Goal: Check status: Check status

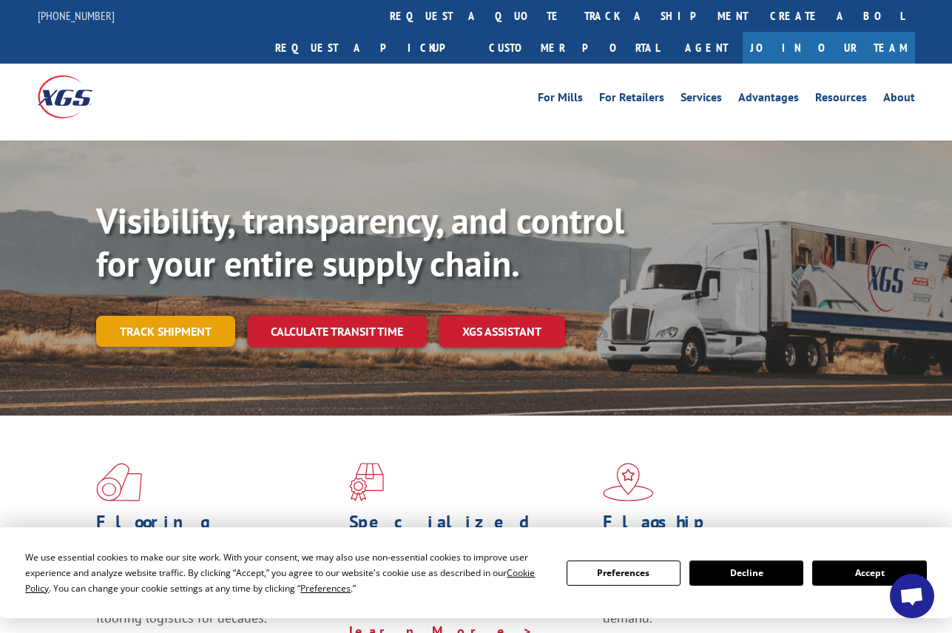
click at [191, 316] on link "Track shipment" at bounding box center [165, 331] width 139 height 31
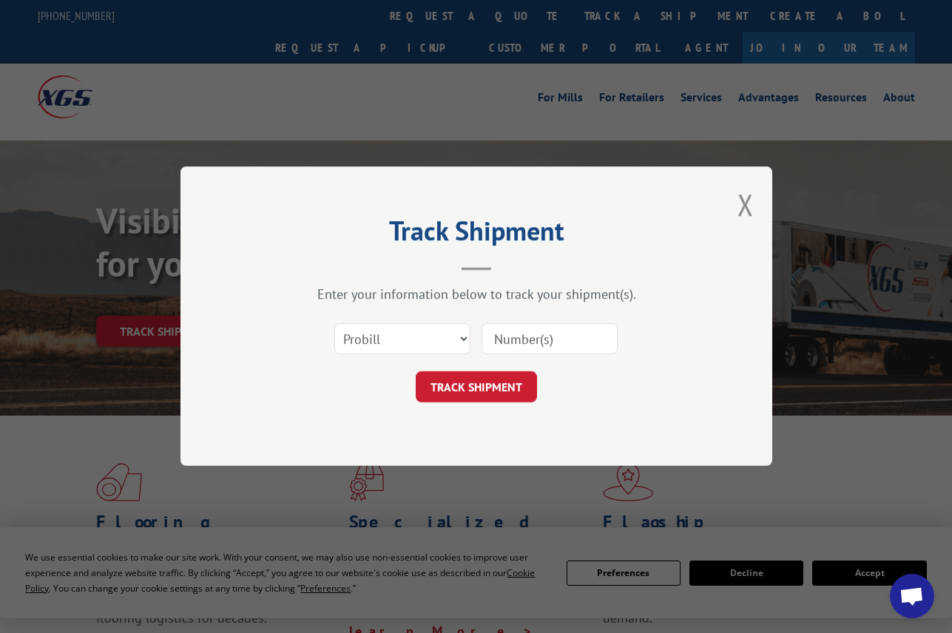
click at [536, 340] on input at bounding box center [550, 339] width 136 height 31
paste input "1747508"
type input "1747508"
click at [497, 393] on button "TRACK SHIPMENT" at bounding box center [476, 387] width 121 height 31
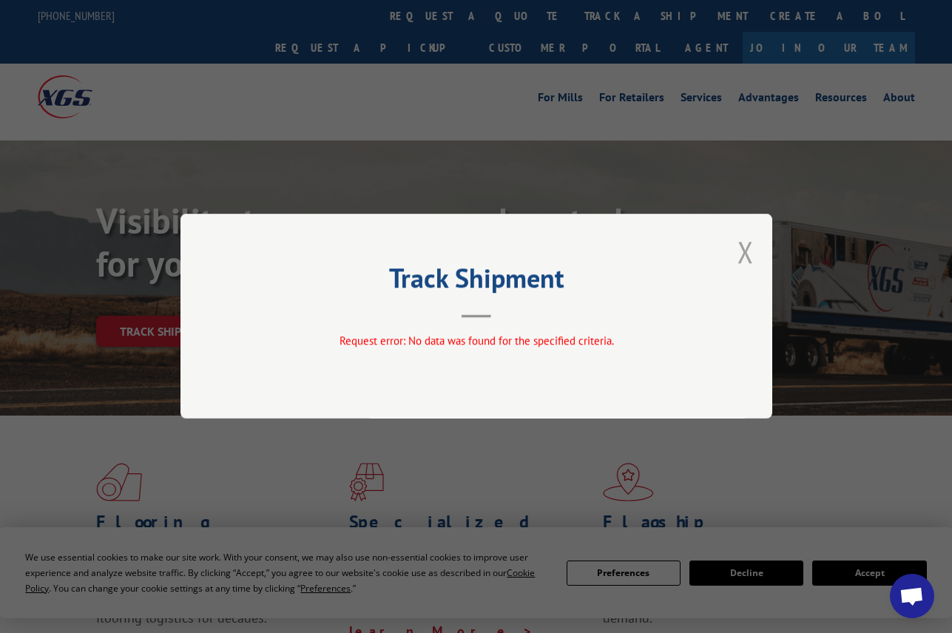
click at [753, 250] on button "Close modal" at bounding box center [746, 251] width 16 height 39
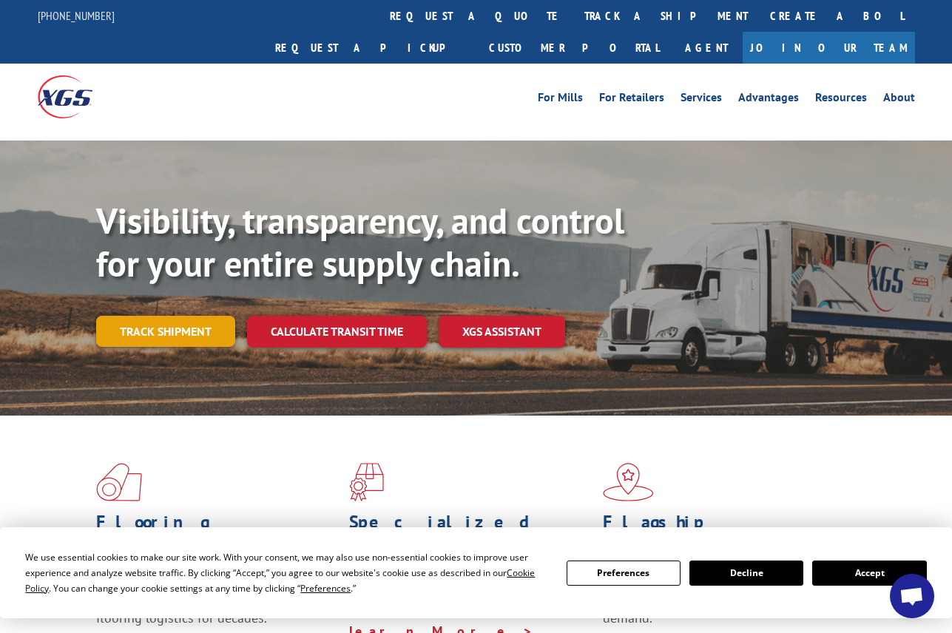
click at [182, 316] on link "Track shipment" at bounding box center [165, 331] width 139 height 31
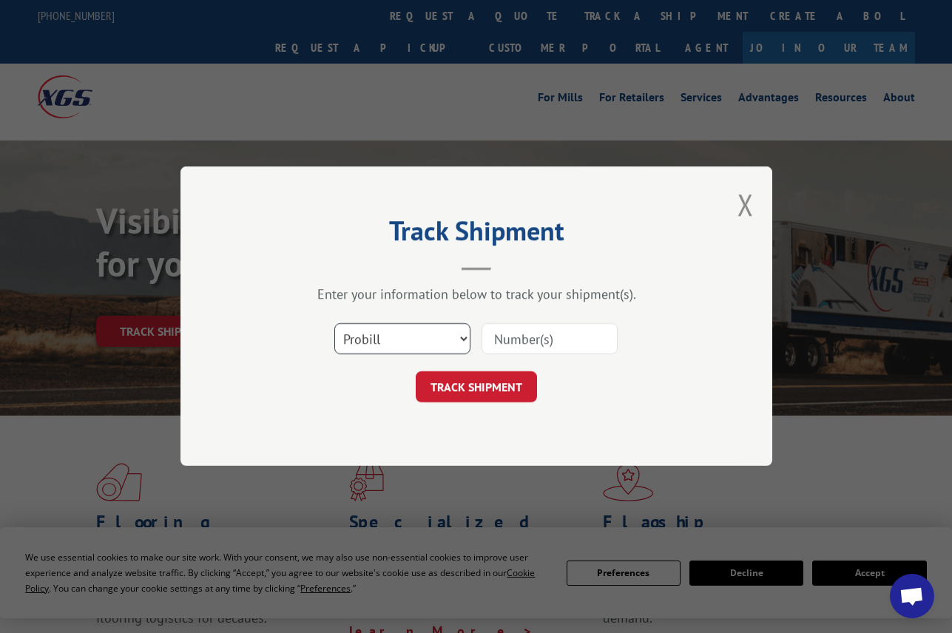
drag, startPoint x: 403, startPoint y: 327, endPoint x: 404, endPoint y: 336, distance: 9.0
click at [403, 329] on select "Select category... Probill BOL PO" at bounding box center [402, 339] width 136 height 31
select select "po"
click at [334, 324] on select "Select category... Probill BOL PO" at bounding box center [402, 339] width 136 height 31
click at [499, 332] on input at bounding box center [550, 339] width 136 height 31
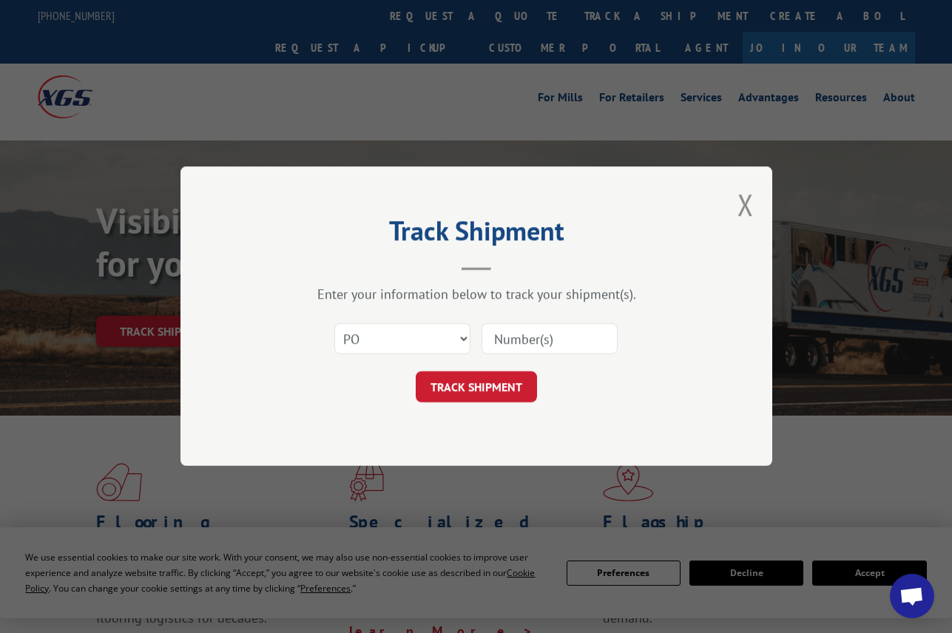
paste input "08523927"
type input "08523927"
click at [484, 395] on button "TRACK SHIPMENT" at bounding box center [476, 387] width 121 height 31
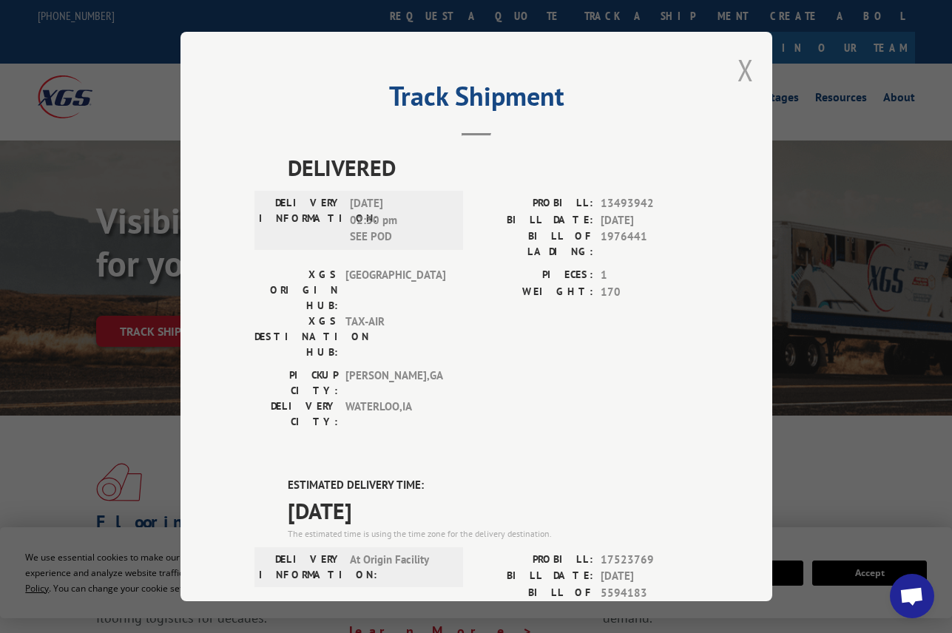
drag, startPoint x: 736, startPoint y: 69, endPoint x: 692, endPoint y: 6, distance: 77.0
click at [738, 68] on button "Close modal" at bounding box center [746, 69] width 16 height 39
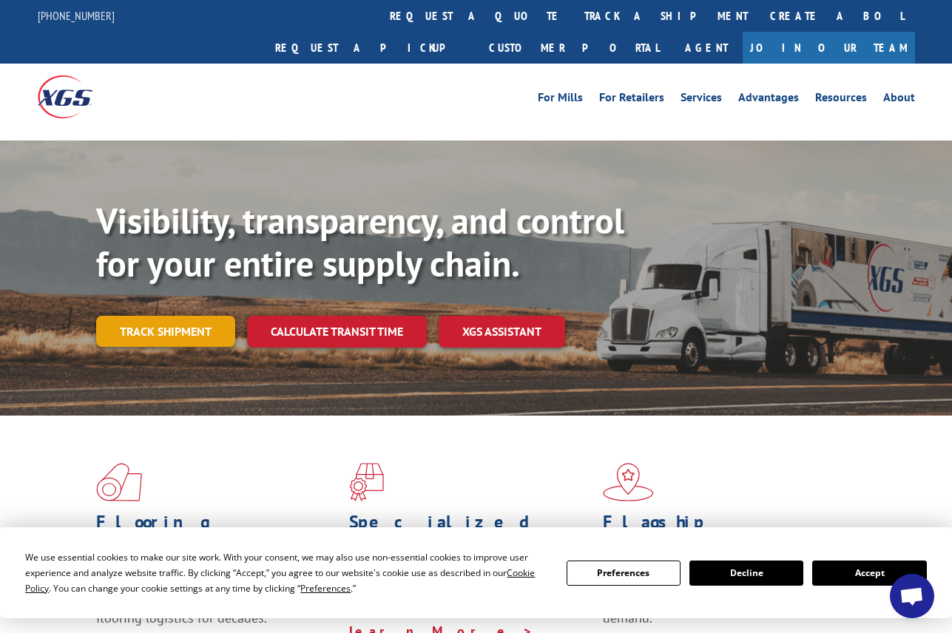
click at [169, 316] on link "Track shipment" at bounding box center [165, 331] width 139 height 31
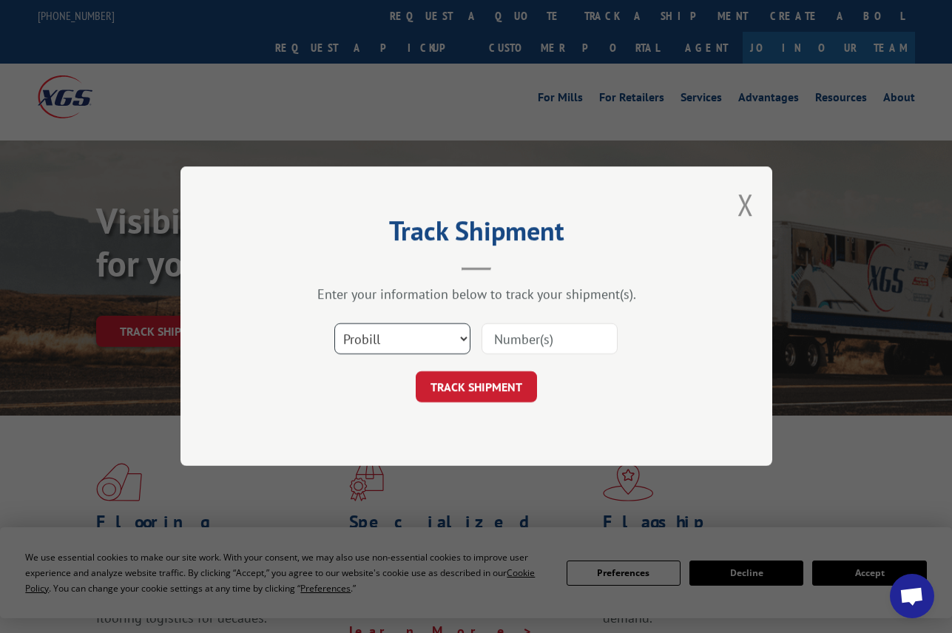
click at [396, 348] on select "Select category... Probill BOL PO" at bounding box center [402, 339] width 136 height 31
select select "po"
click at [334, 324] on select "Select category... Probill BOL PO" at bounding box center [402, 339] width 136 height 31
click at [526, 348] on input at bounding box center [550, 339] width 136 height 31
paste input "01533587"
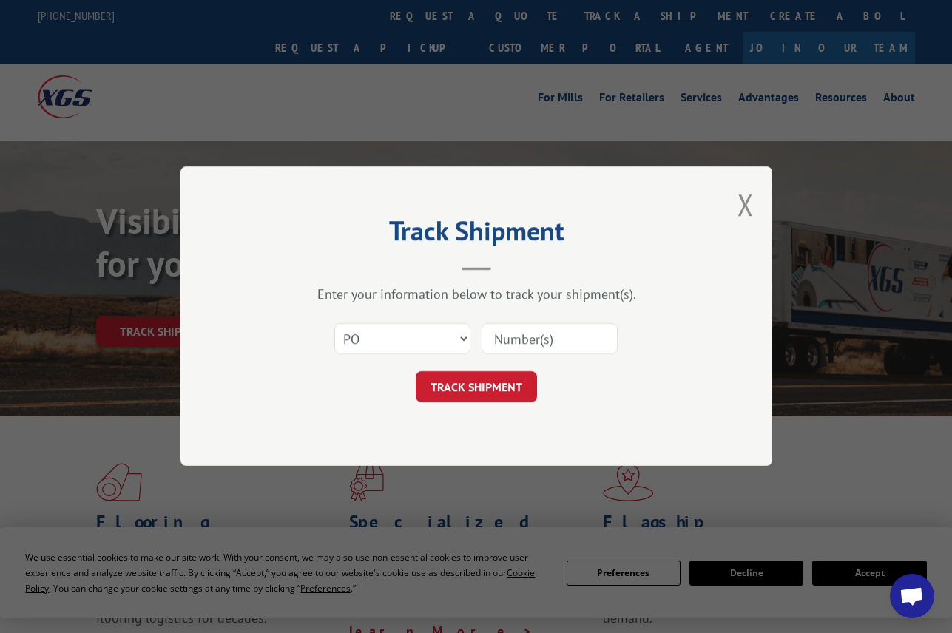
type input "01533587"
click button "TRACK SHIPMENT" at bounding box center [476, 387] width 121 height 31
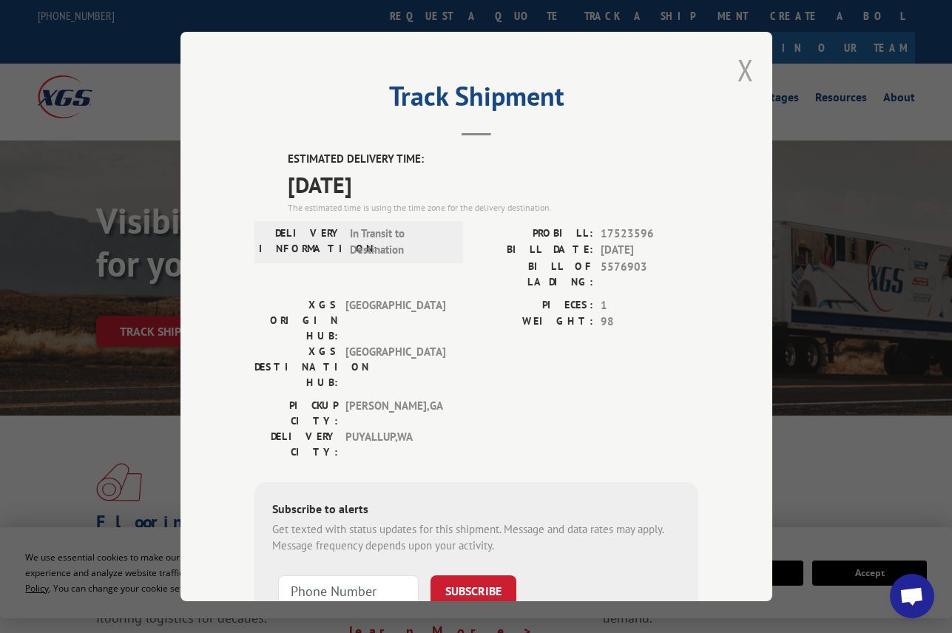
drag, startPoint x: 736, startPoint y: 68, endPoint x: 654, endPoint y: 9, distance: 101.2
click at [738, 68] on button "Close modal" at bounding box center [746, 69] width 16 height 39
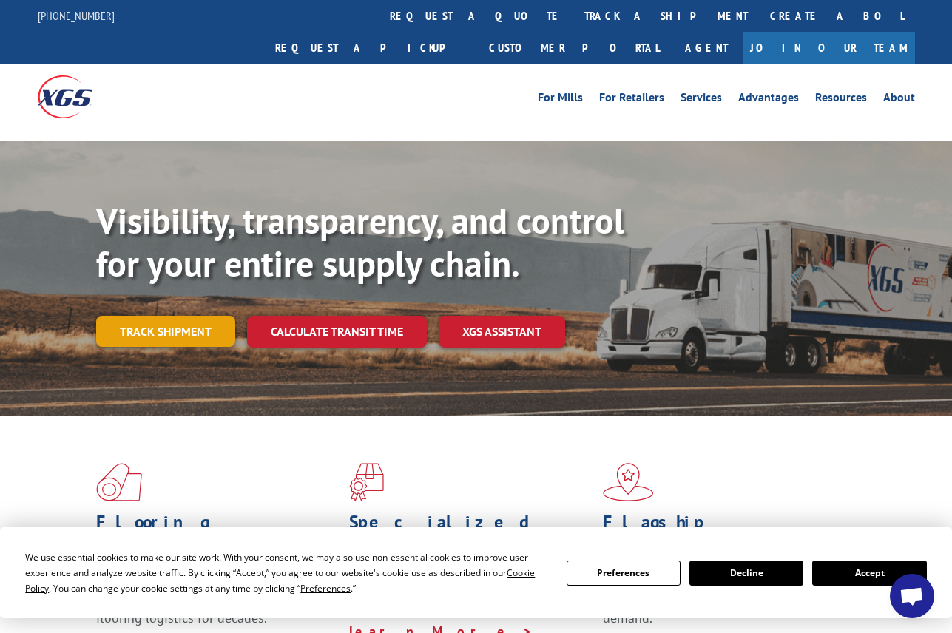
click at [184, 316] on link "Track shipment" at bounding box center [165, 331] width 139 height 31
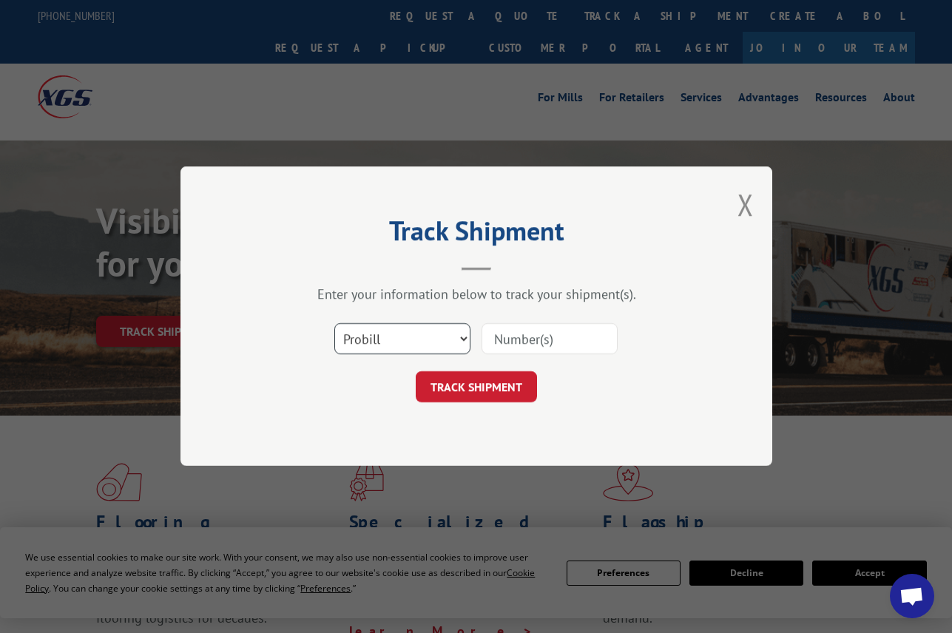
click at [377, 340] on select "Select category... Probill BOL PO" at bounding box center [402, 339] width 136 height 31
select select "po"
click at [334, 324] on select "Select category... Probill BOL PO" at bounding box center [402, 339] width 136 height 31
click at [495, 342] on input at bounding box center [550, 339] width 136 height 31
paste input "16517460"
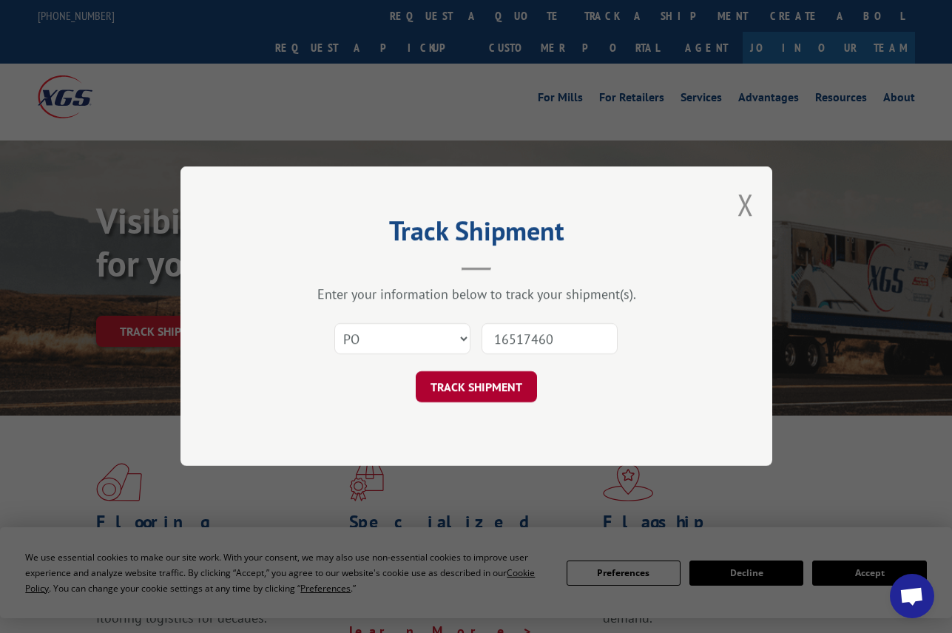
type input "16517460"
click at [482, 383] on button "TRACK SHIPMENT" at bounding box center [476, 387] width 121 height 31
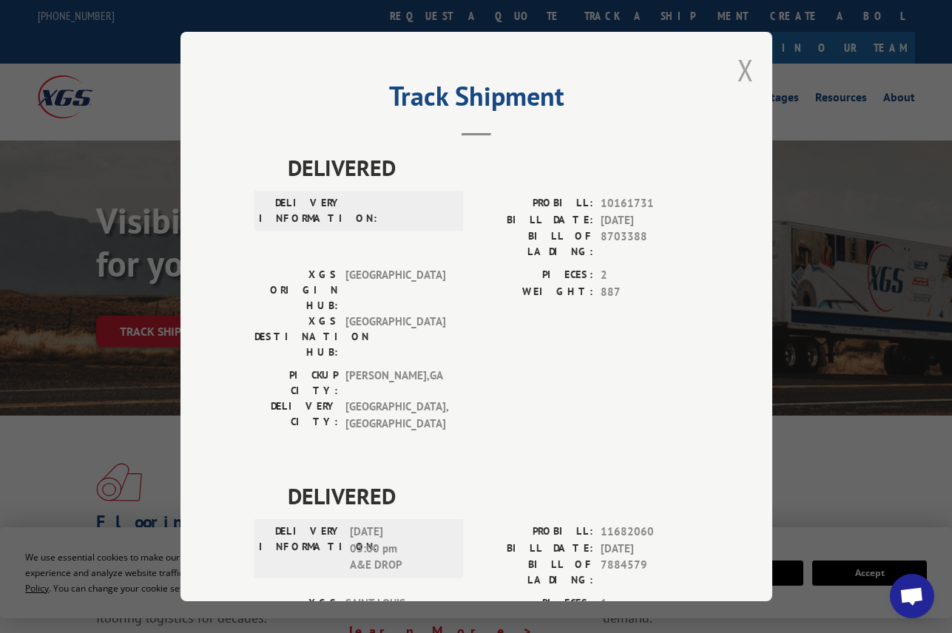
click at [741, 69] on button "Close modal" at bounding box center [746, 69] width 16 height 39
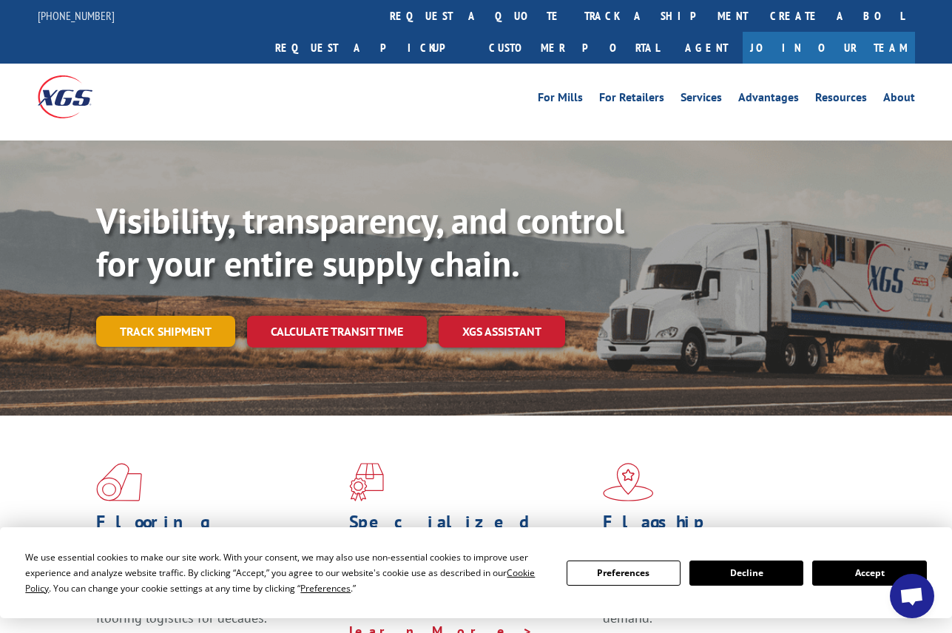
click at [144, 316] on link "Track shipment" at bounding box center [165, 331] width 139 height 31
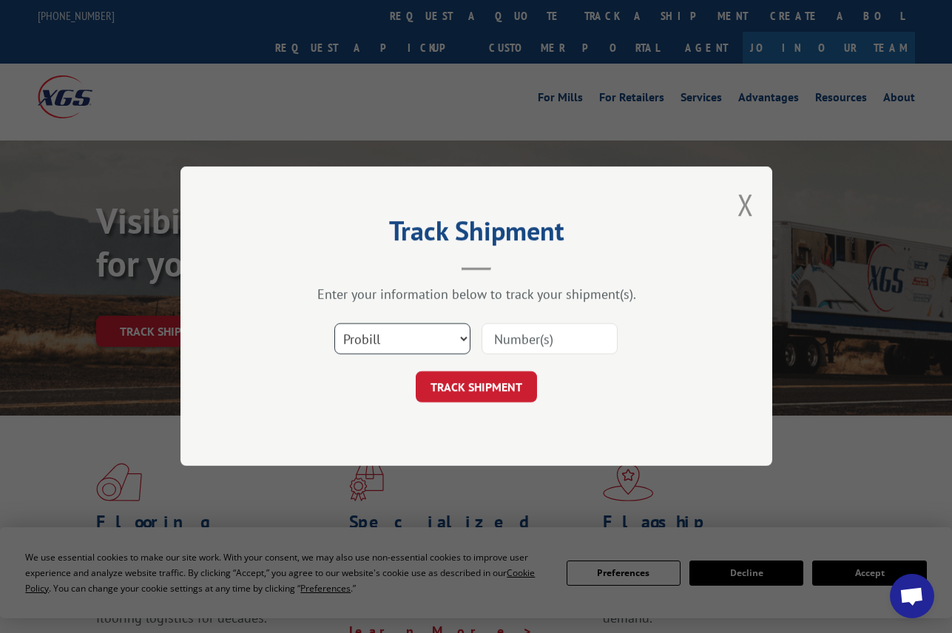
click at [421, 345] on select "Select category... Probill BOL PO" at bounding box center [402, 339] width 136 height 31
select select "po"
click at [334, 324] on select "Select category... Probill BOL PO" at bounding box center [402, 339] width 136 height 31
click at [485, 333] on input at bounding box center [550, 339] width 136 height 31
paste input "09534780"
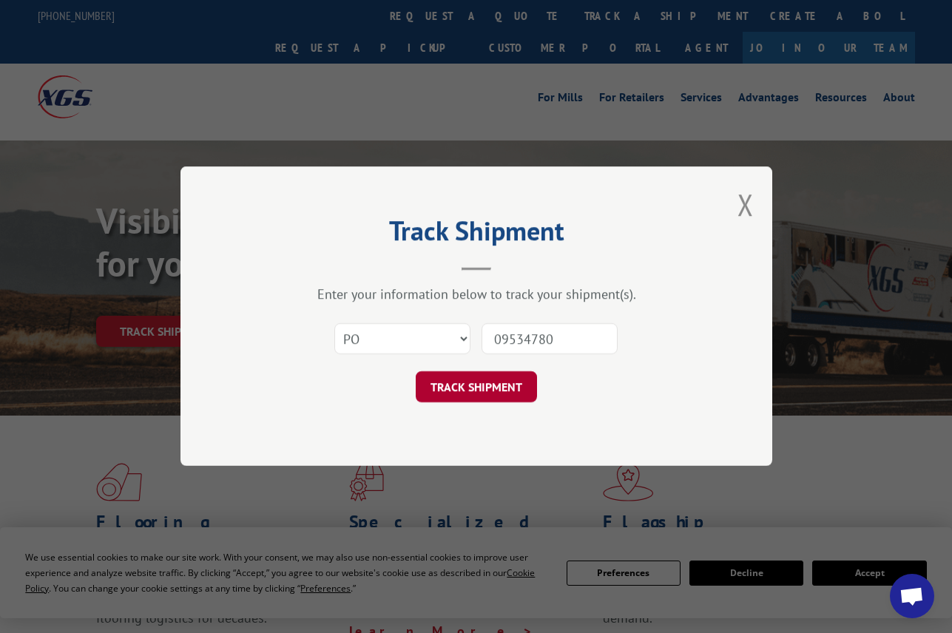
type input "09534780"
click at [491, 394] on button "TRACK SHIPMENT" at bounding box center [476, 387] width 121 height 31
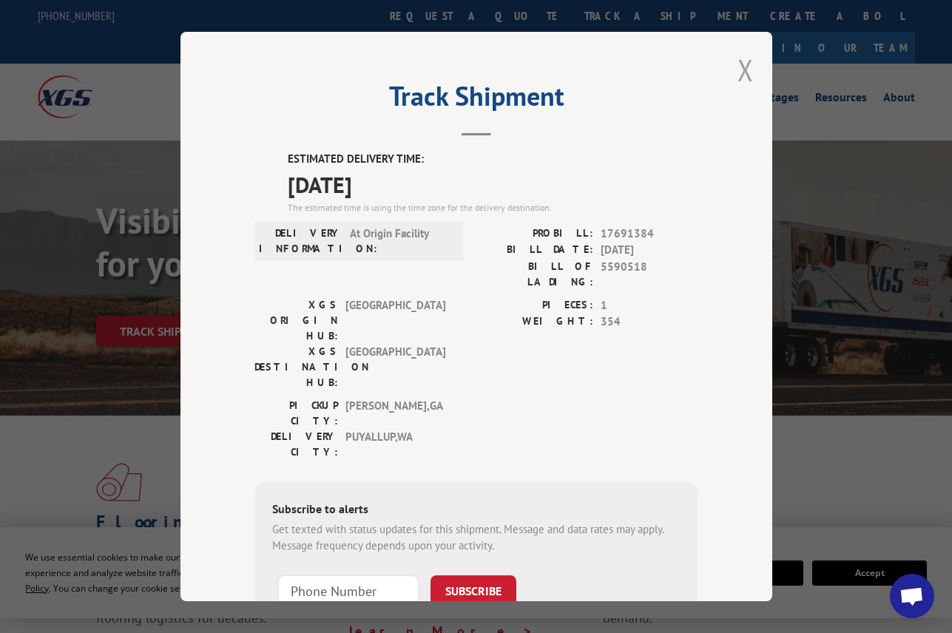
click at [738, 70] on button "Close modal" at bounding box center [746, 69] width 16 height 39
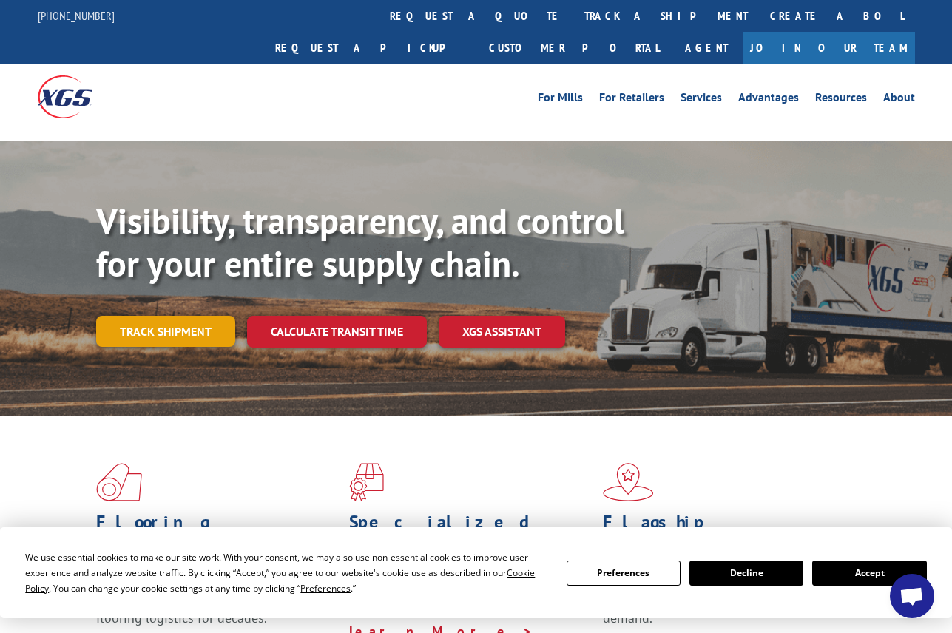
click at [169, 316] on link "Track shipment" at bounding box center [165, 331] width 139 height 31
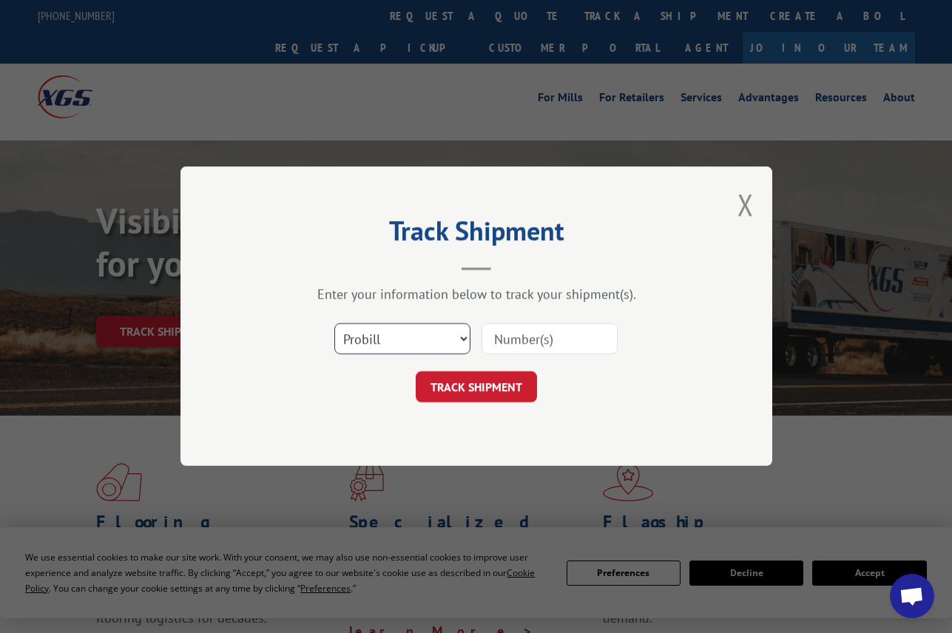
click at [400, 343] on select "Select category... Probill BOL PO" at bounding box center [402, 339] width 136 height 31
select select "po"
click at [334, 324] on select "Select category... Probill BOL PO" at bounding box center [402, 339] width 136 height 31
click at [530, 323] on div at bounding box center [550, 340] width 136 height 34
click at [517, 341] on input at bounding box center [550, 339] width 136 height 31
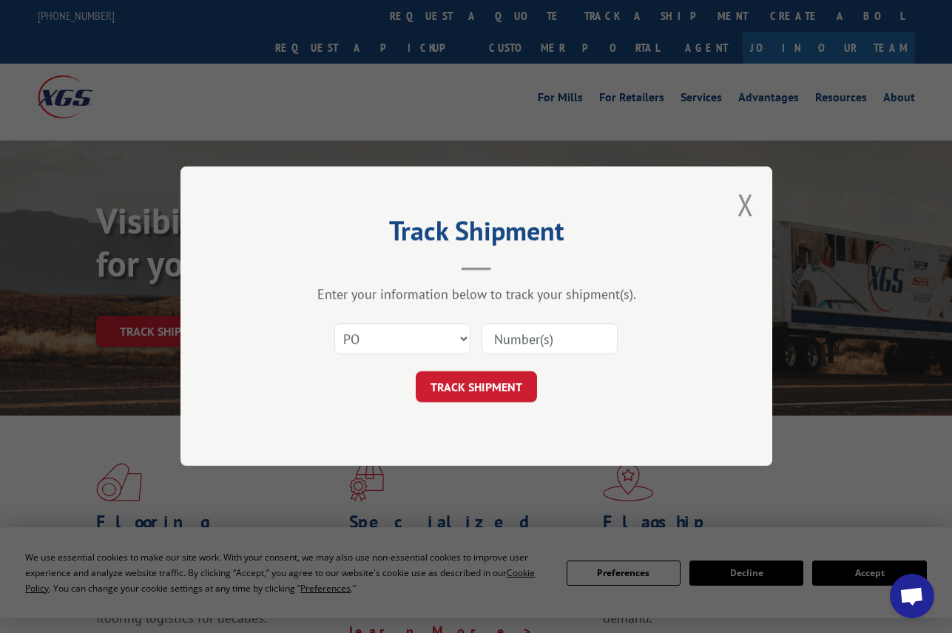
paste input "24525296"
type input "24525296"
click at [460, 389] on button "TRACK SHIPMENT" at bounding box center [476, 387] width 121 height 31
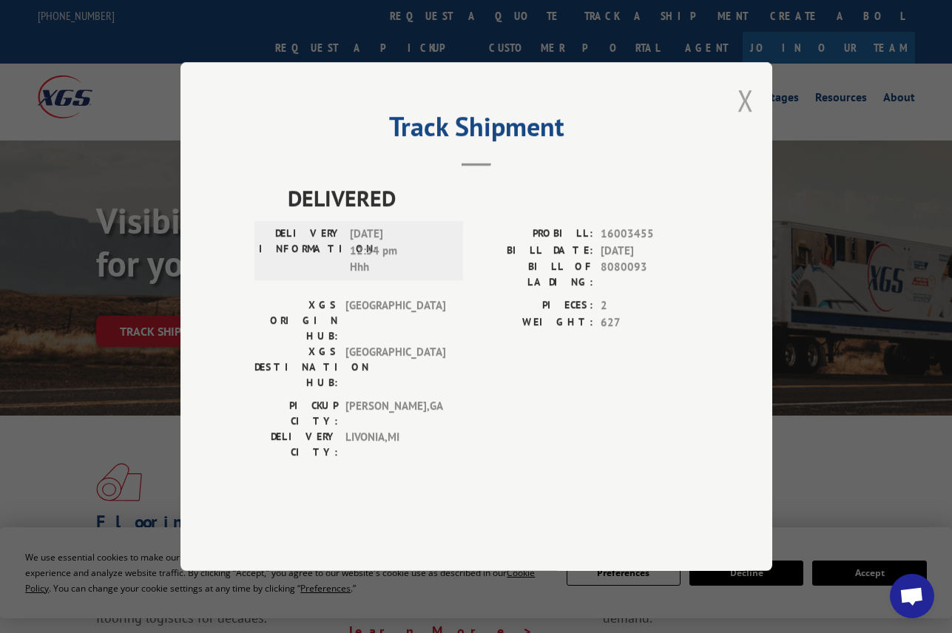
click at [742, 120] on button "Close modal" at bounding box center [746, 100] width 16 height 39
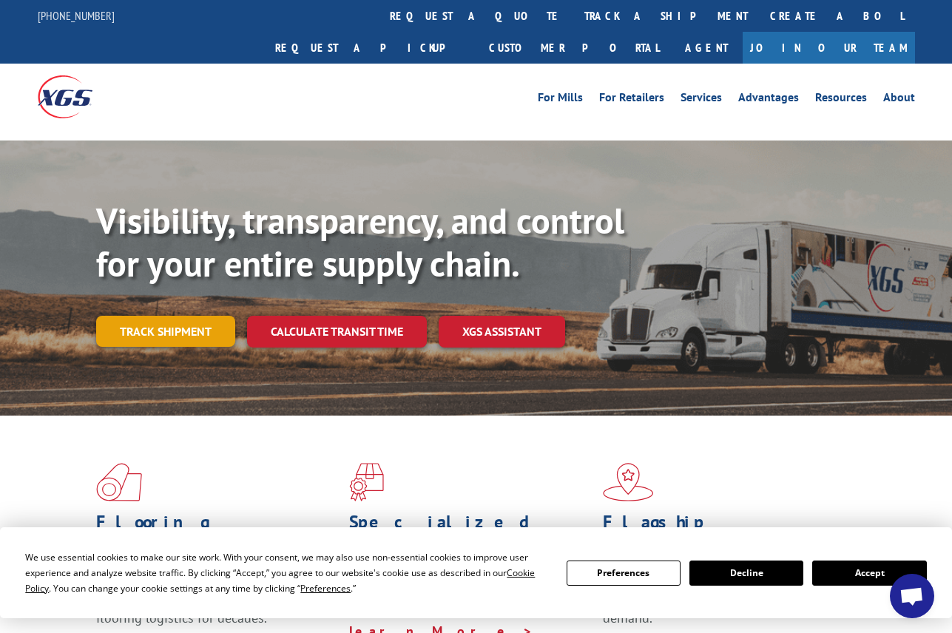
click at [166, 316] on link "Track shipment" at bounding box center [165, 331] width 139 height 31
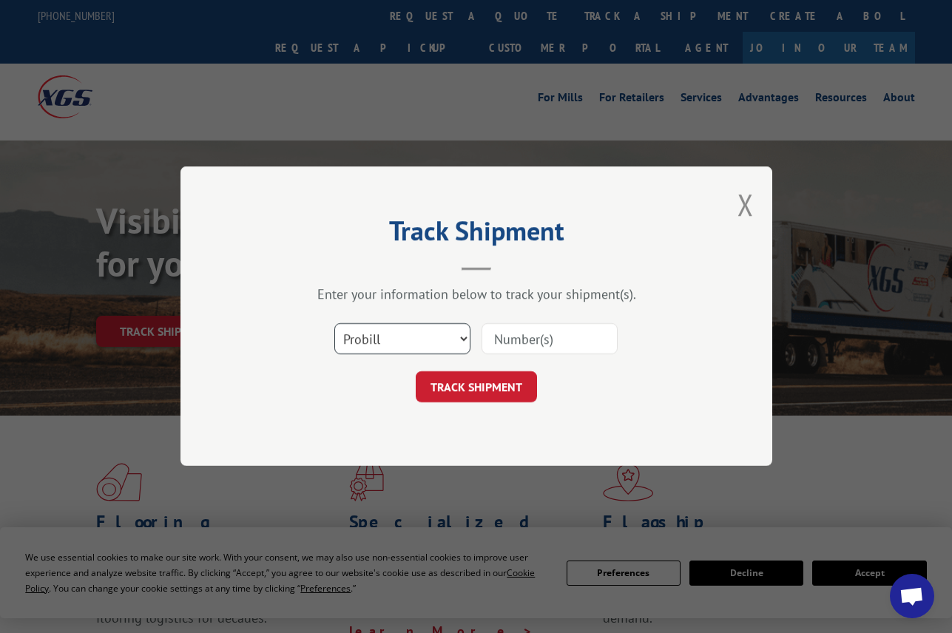
drag, startPoint x: 392, startPoint y: 339, endPoint x: 391, endPoint y: 349, distance: 10.4
click at [393, 339] on select "Select category... Probill BOL PO" at bounding box center [402, 339] width 136 height 31
select select "po"
click at [334, 324] on select "Select category... Probill BOL PO" at bounding box center [402, 339] width 136 height 31
click at [492, 346] on input at bounding box center [550, 339] width 136 height 31
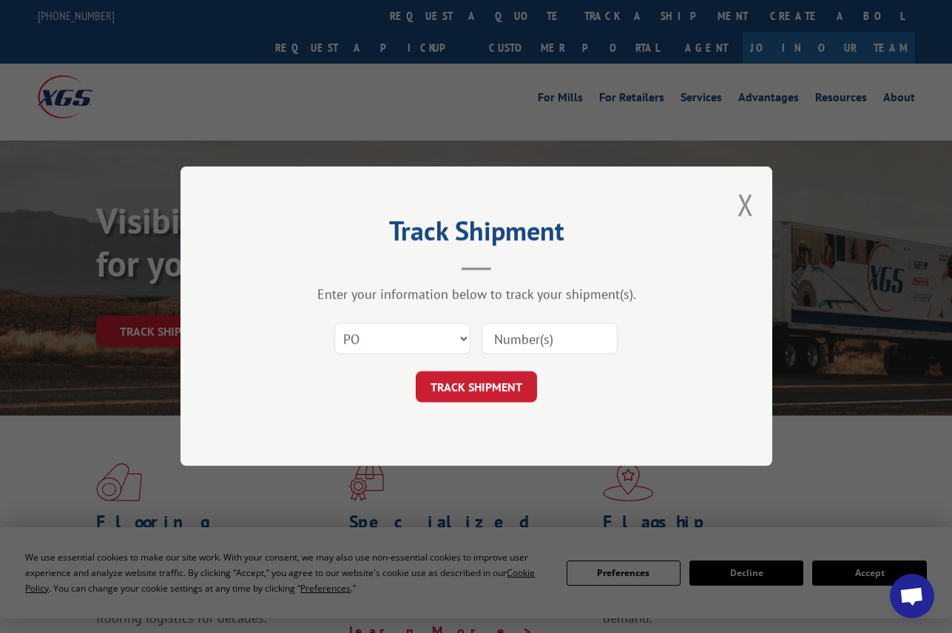
paste input "28509271"
type input "28509271"
click at [491, 383] on button "TRACK SHIPMENT" at bounding box center [476, 387] width 121 height 31
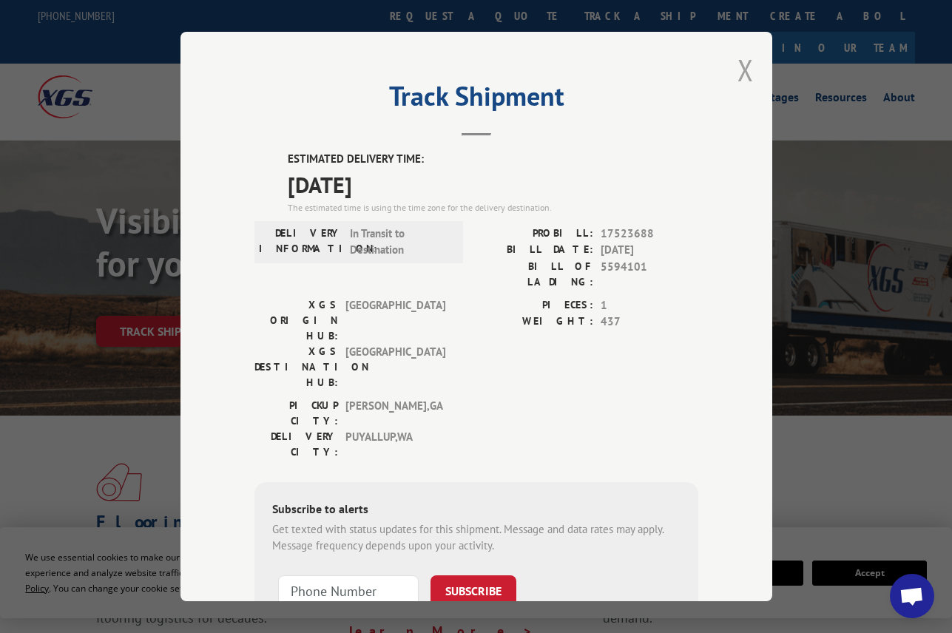
click at [741, 66] on button "Close modal" at bounding box center [746, 69] width 16 height 39
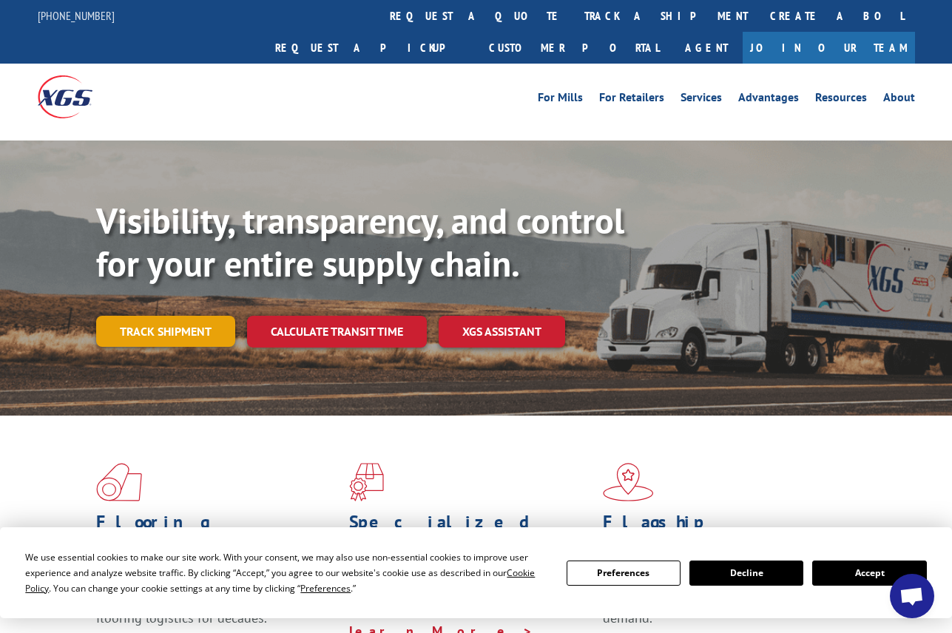
click at [195, 316] on link "Track shipment" at bounding box center [165, 331] width 139 height 31
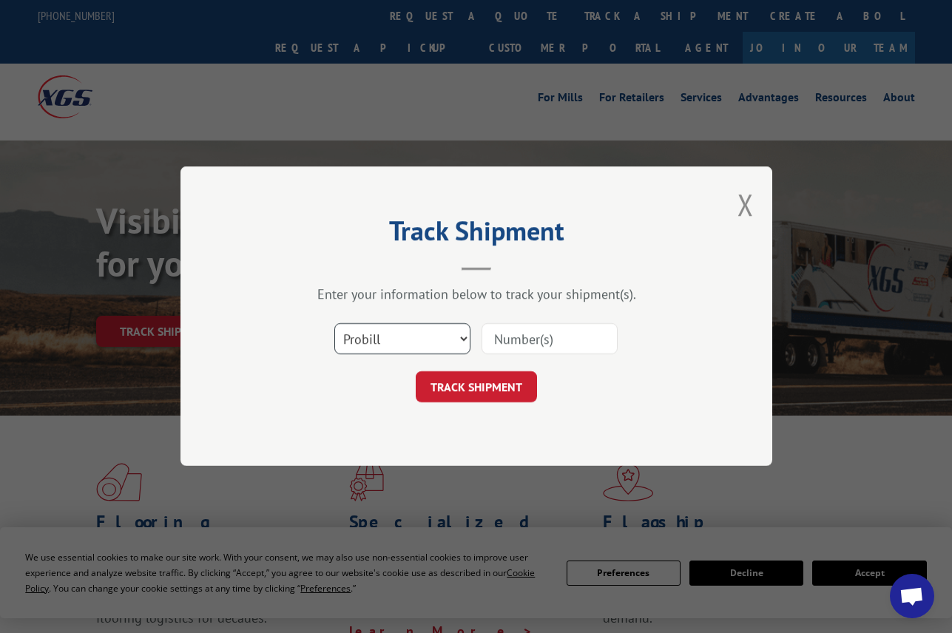
click at [386, 341] on select "Select category... Probill BOL PO" at bounding box center [402, 339] width 136 height 31
select select "po"
click at [334, 324] on select "Select category... Probill BOL PO" at bounding box center [402, 339] width 136 height 31
click at [529, 333] on input at bounding box center [550, 339] width 136 height 31
paste input "09534764"
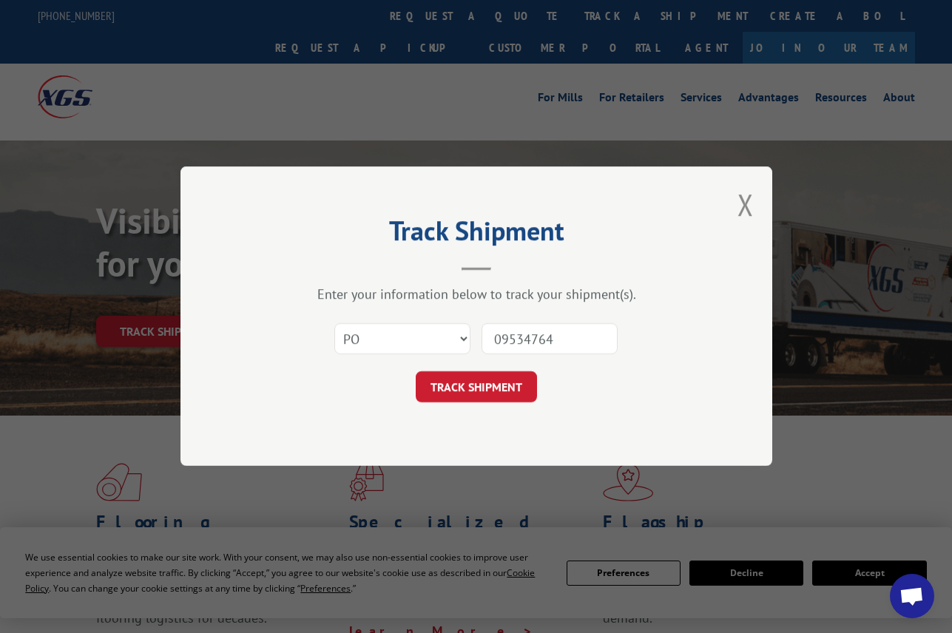
type input "09534764"
click at [476, 405] on div "Track Shipment Enter your information below to track your shipment(s). Select c…" at bounding box center [477, 316] width 592 height 300
click at [474, 382] on button "TRACK SHIPMENT" at bounding box center [476, 387] width 121 height 31
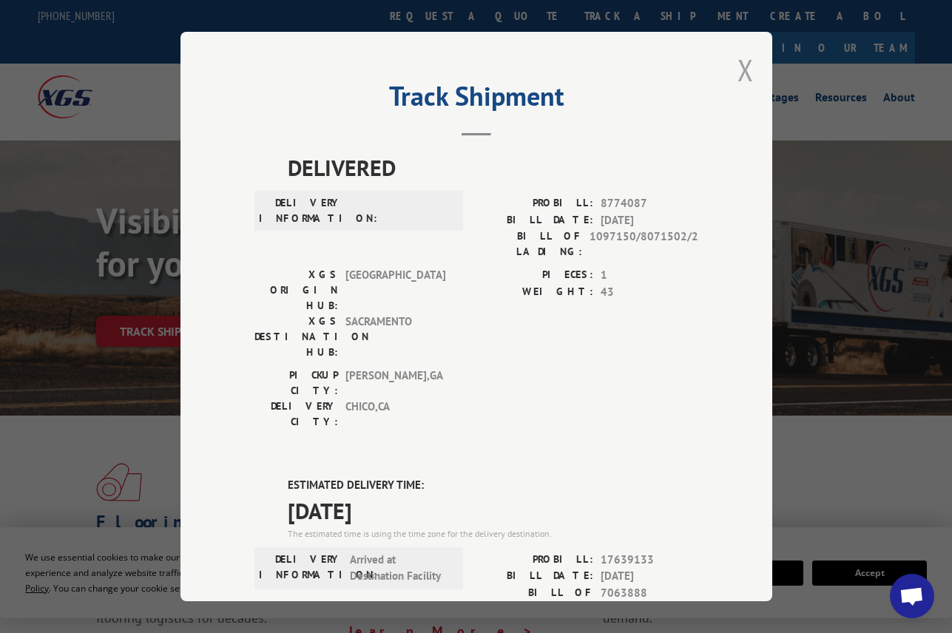
click at [747, 64] on button "Close modal" at bounding box center [746, 69] width 16 height 39
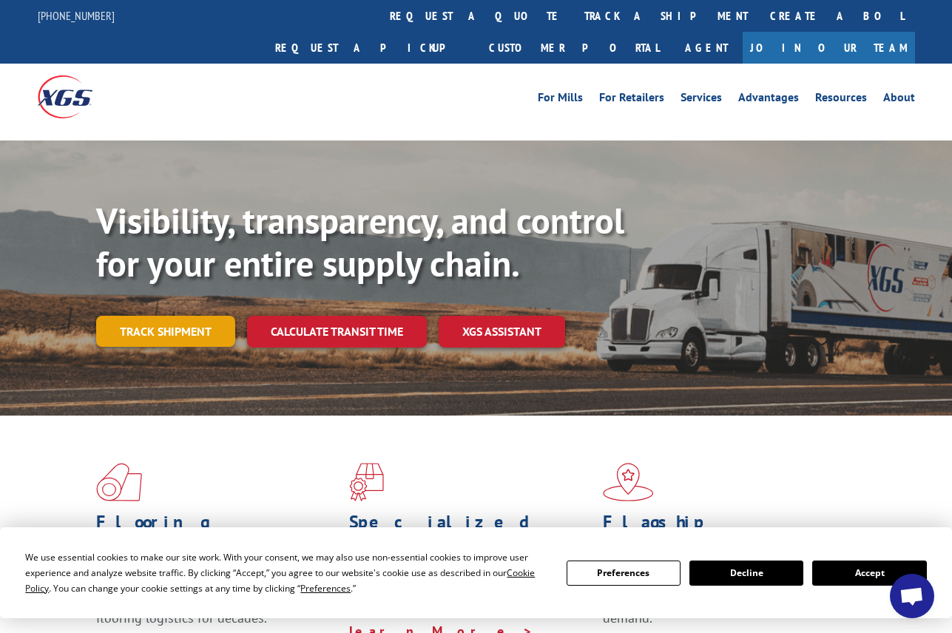
click at [189, 316] on link "Track shipment" at bounding box center [165, 331] width 139 height 31
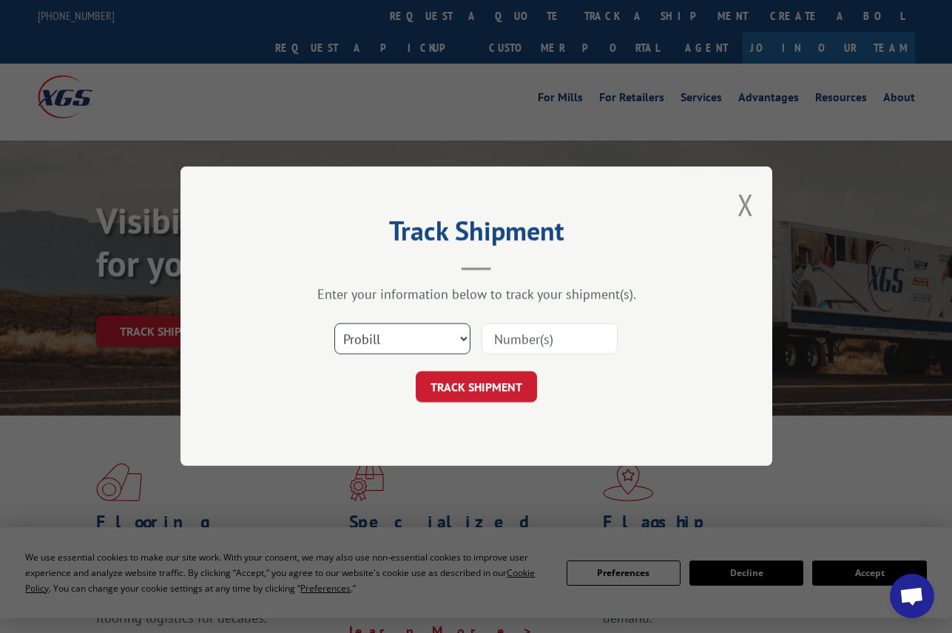
click at [368, 332] on select "Select category... Probill BOL PO" at bounding box center [402, 339] width 136 height 31
select select "po"
click at [334, 324] on select "Select category... Probill BOL PO" at bounding box center [402, 339] width 136 height 31
click at [502, 340] on input at bounding box center [550, 339] width 136 height 31
paste input "62536471"
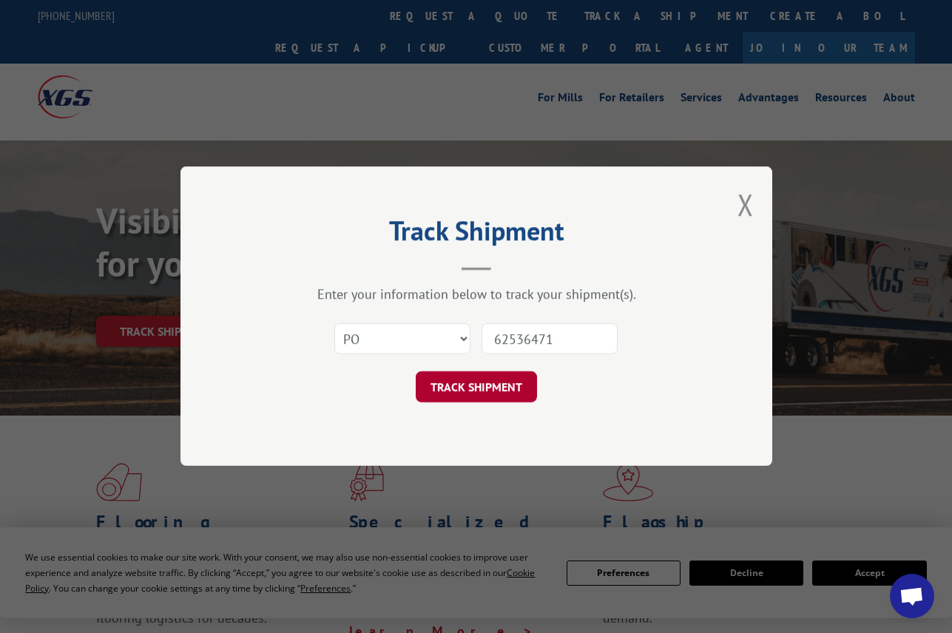
type input "62536471"
click at [488, 387] on button "TRACK SHIPMENT" at bounding box center [476, 387] width 121 height 31
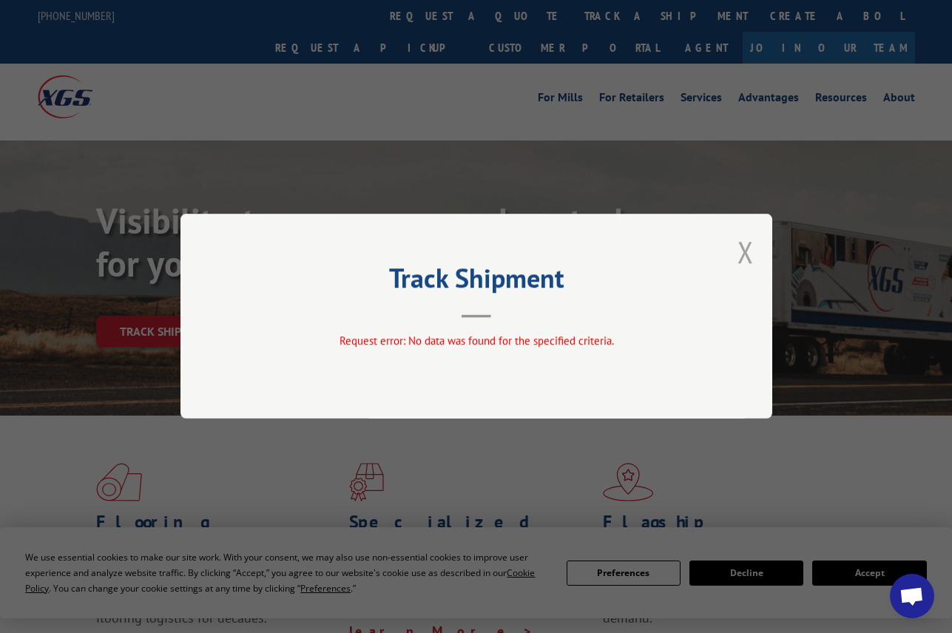
click at [738, 253] on button "Close modal" at bounding box center [746, 251] width 16 height 39
